Goal: Information Seeking & Learning: Learn about a topic

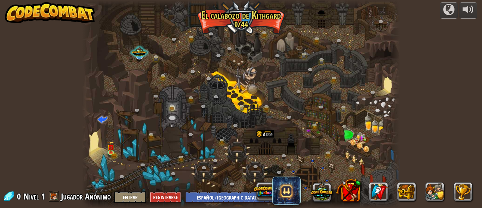
select select "es-419"
click at [110, 153] on link at bounding box center [112, 153] width 14 height 14
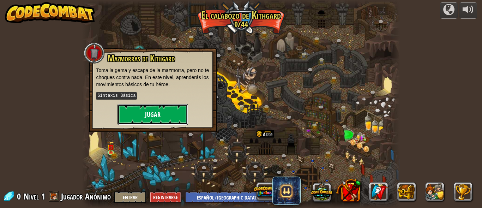
click at [135, 114] on button "Jugar" at bounding box center [152, 114] width 71 height 21
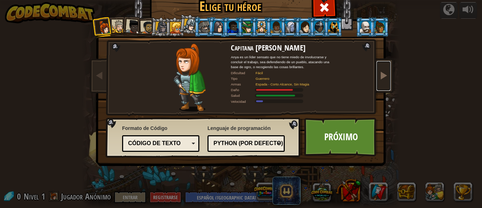
click at [384, 71] on span at bounding box center [383, 75] width 8 height 8
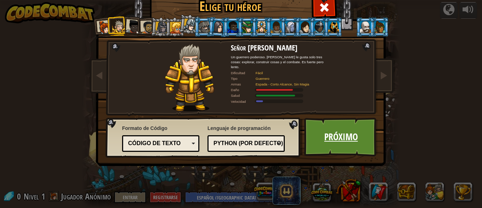
click at [334, 130] on link "Próximo" at bounding box center [341, 136] width 74 height 39
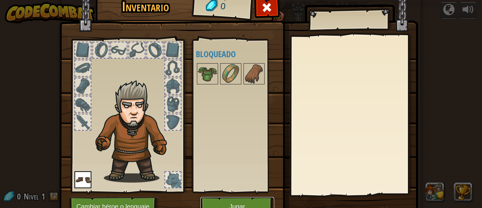
click at [223, 199] on button "Jugar" at bounding box center [237, 206] width 74 height 19
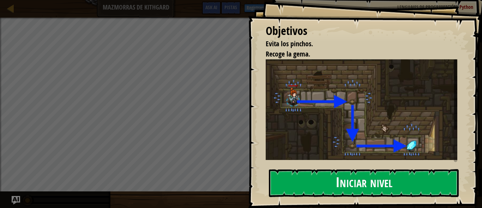
click at [368, 187] on button "Iniciar nivel" at bounding box center [364, 183] width 190 height 28
